Goal: Task Accomplishment & Management: Use online tool/utility

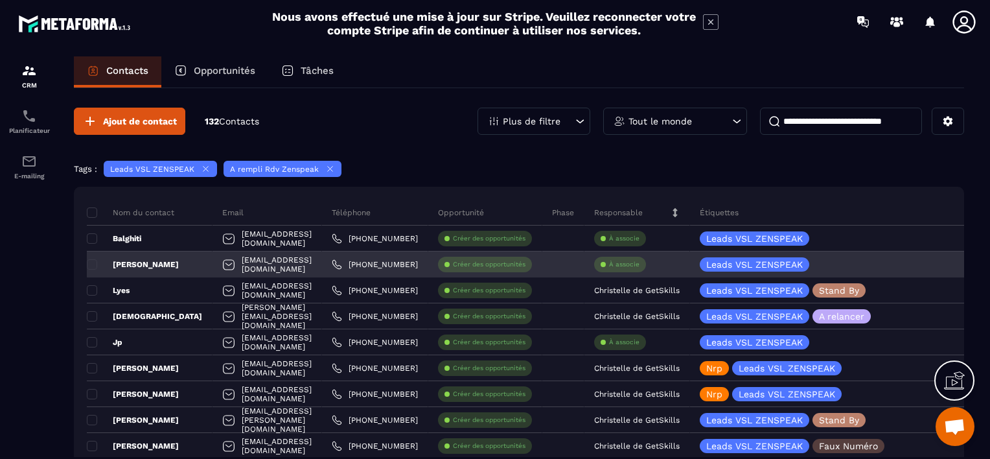
click at [639, 262] on p "À associe" at bounding box center [624, 264] width 30 height 9
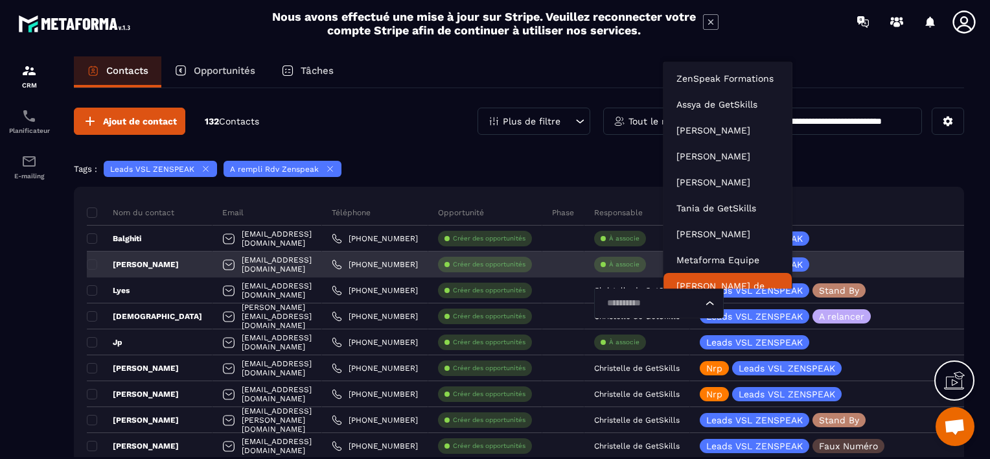
scroll to position [10, 0]
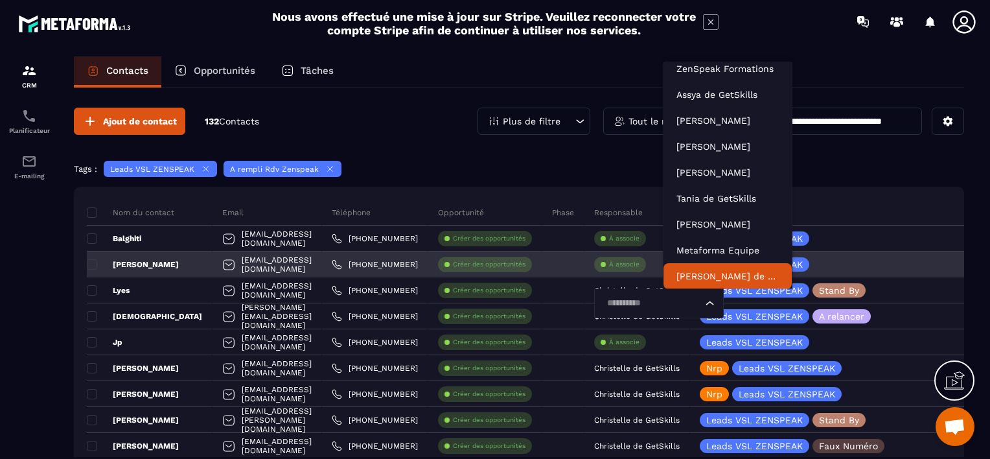
click at [702, 300] on input "Search for option" at bounding box center [652, 303] width 100 height 14
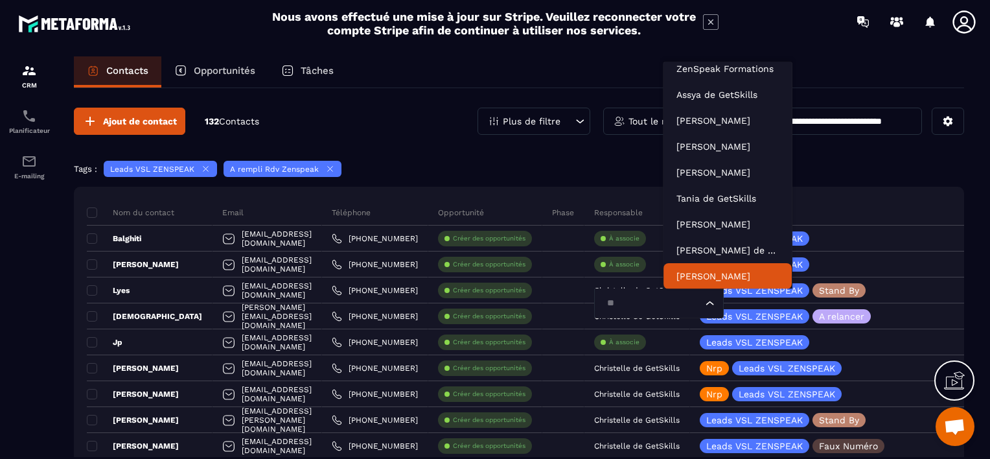
type input "***"
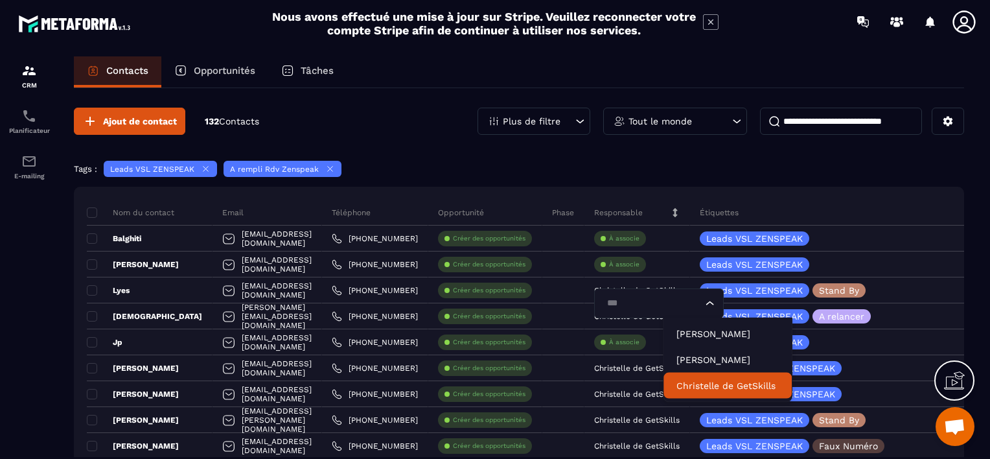
scroll to position [0, 0]
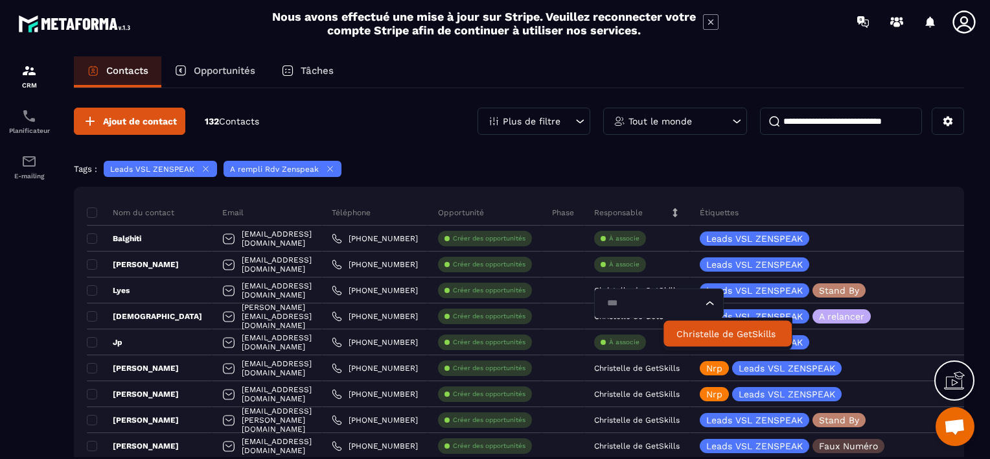
click at [698, 333] on p "Christelle de GetSkills" at bounding box center [727, 333] width 102 height 13
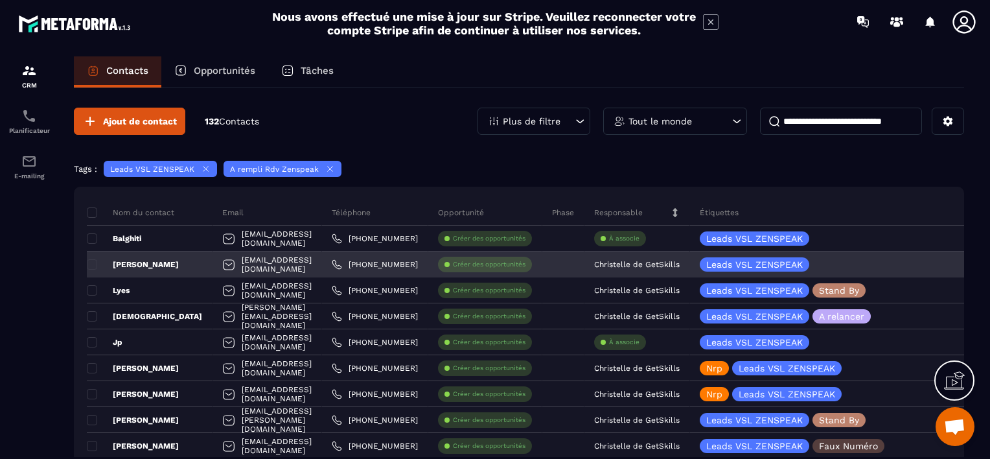
click at [156, 262] on div "[PERSON_NAME]" at bounding box center [150, 264] width 126 height 26
